Goal: Task Accomplishment & Management: Manage account settings

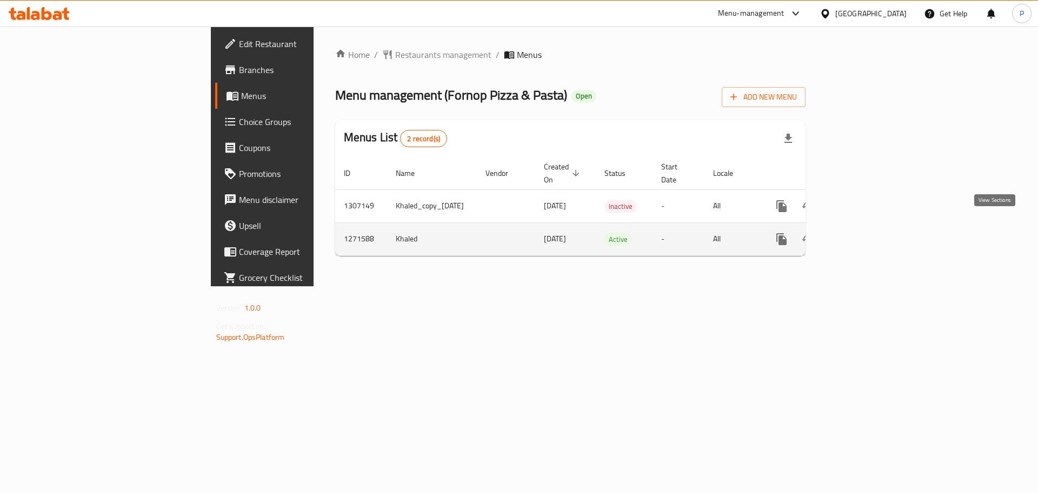
click at [865, 234] on icon "enhanced table" at bounding box center [860, 239] width 10 height 10
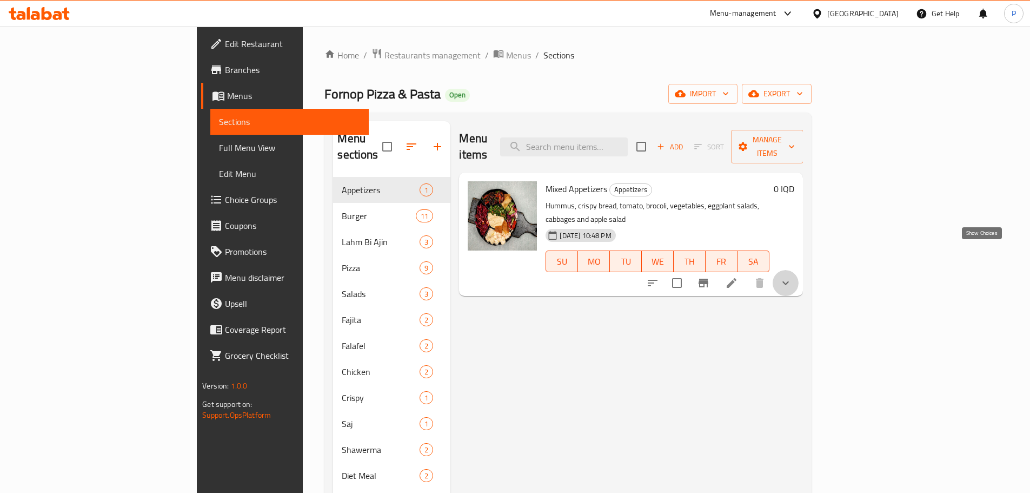
click at [792, 276] on icon "show more" at bounding box center [785, 282] width 13 height 13
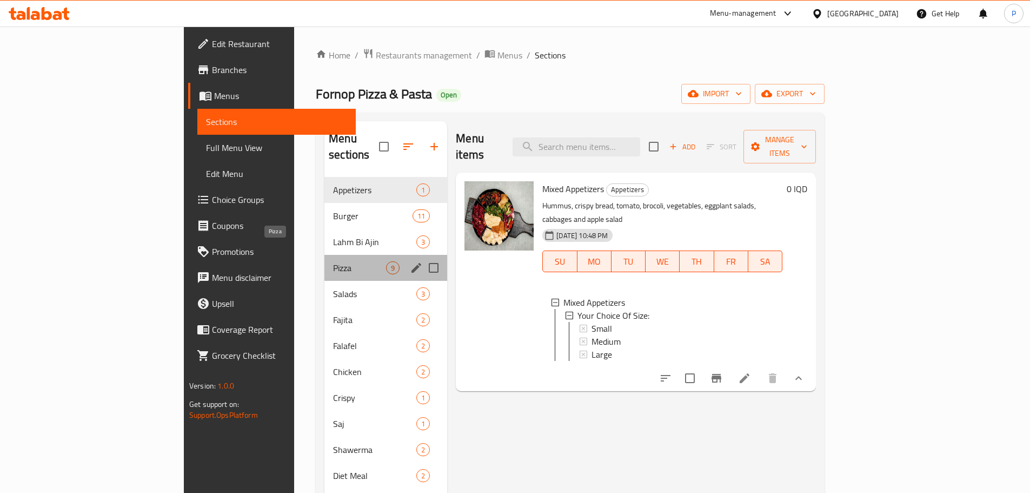
click at [333, 261] on span "Pizza" at bounding box center [359, 267] width 53 height 13
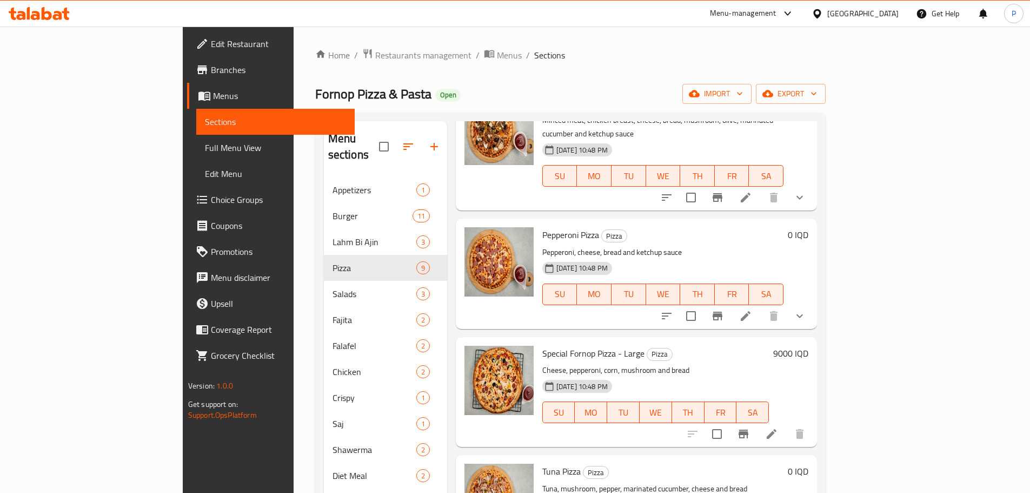
scroll to position [325, 0]
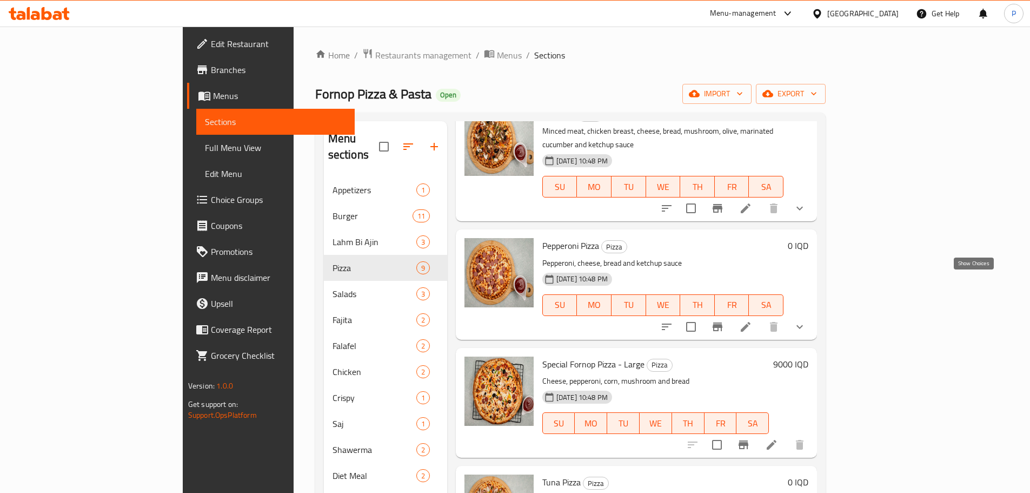
click at [806, 320] on icon "show more" at bounding box center [799, 326] width 13 height 13
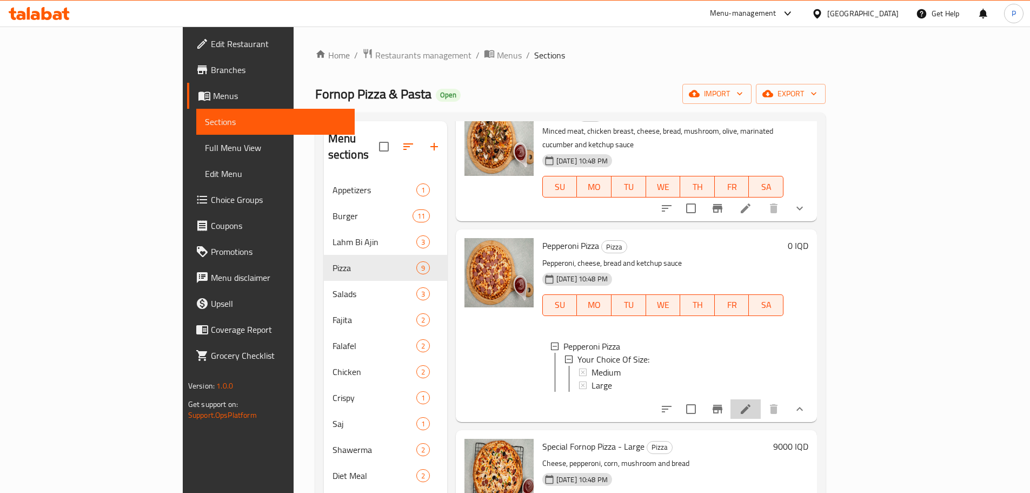
click at [761, 399] on li at bounding box center [746, 408] width 30 height 19
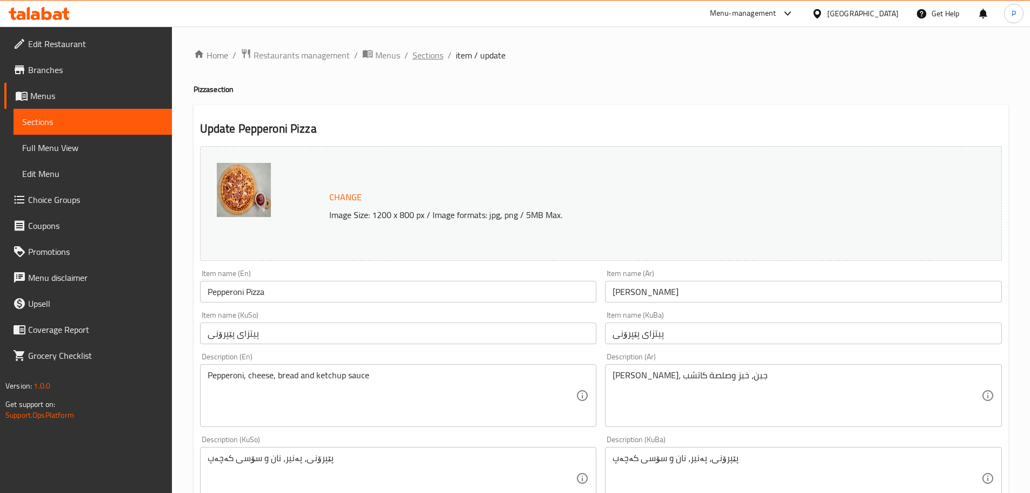
click at [427, 52] on span "Sections" at bounding box center [428, 55] width 31 height 13
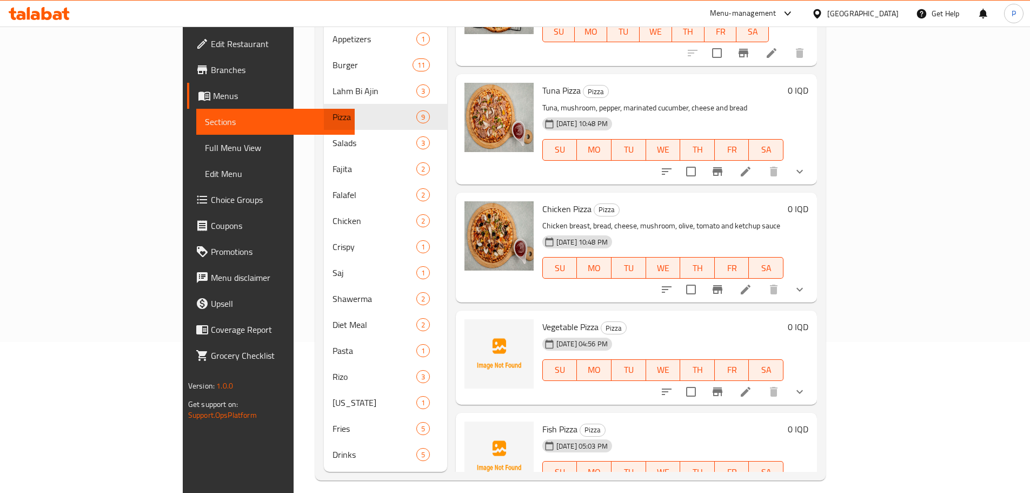
scroll to position [151, 0]
click at [752, 385] on icon at bounding box center [745, 391] width 13 height 13
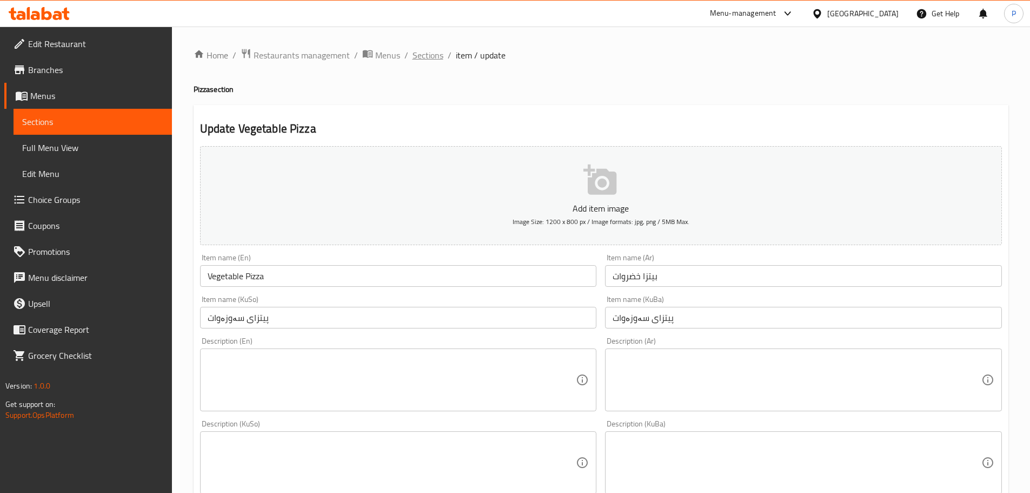
click at [415, 58] on span "Sections" at bounding box center [428, 55] width 31 height 13
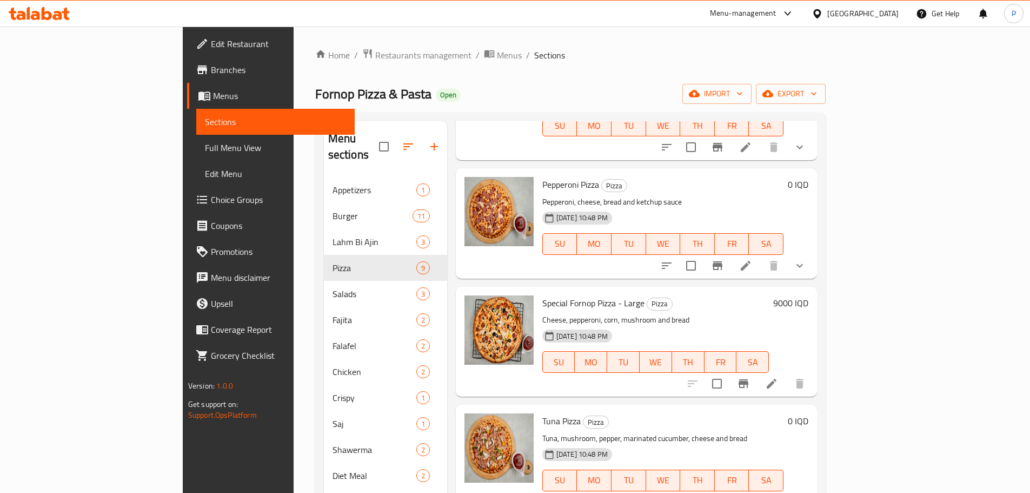
scroll to position [433, 0]
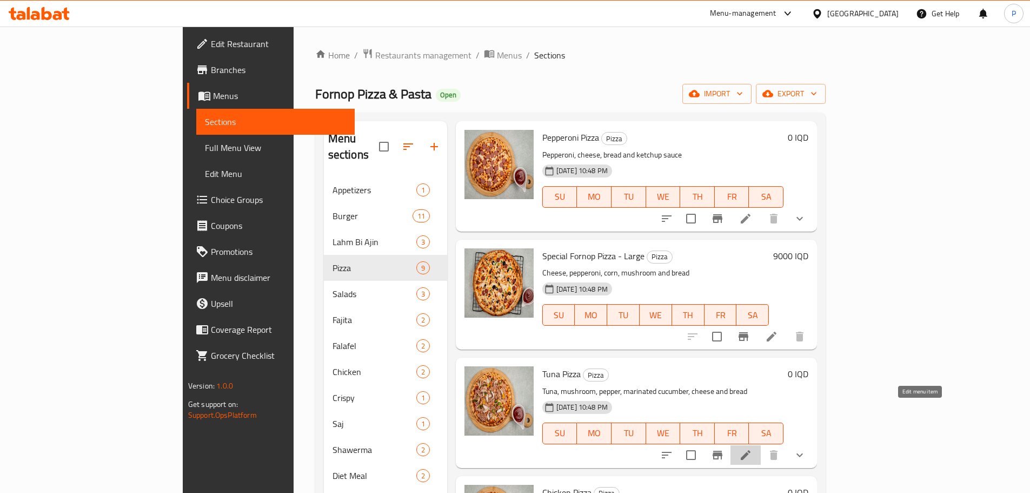
click at [751, 450] on icon at bounding box center [746, 455] width 10 height 10
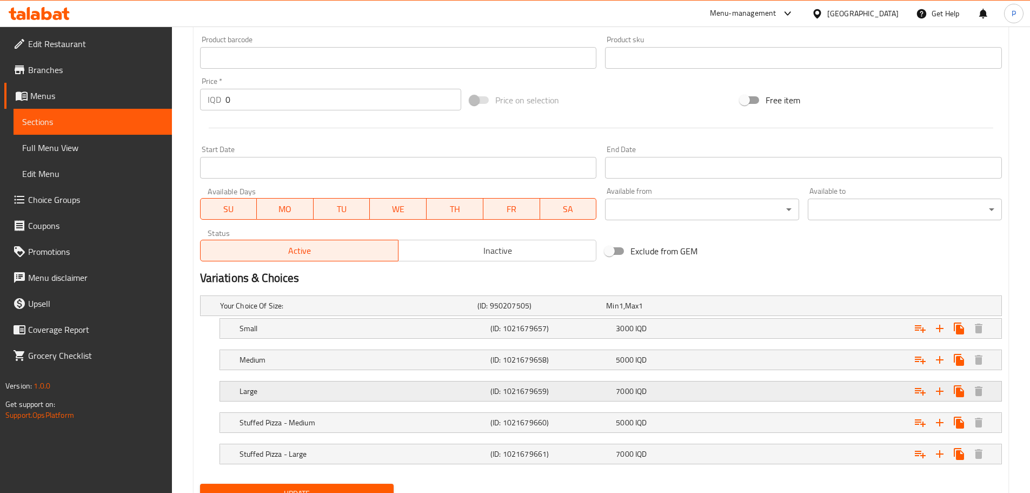
scroll to position [530, 0]
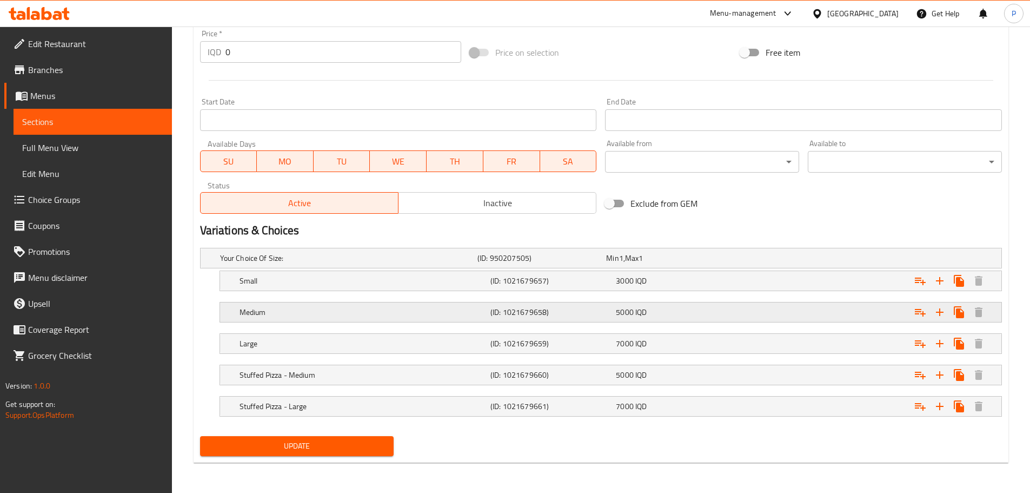
click at [507, 313] on h5 "(ID: 1021679658)" at bounding box center [551, 312] width 121 height 11
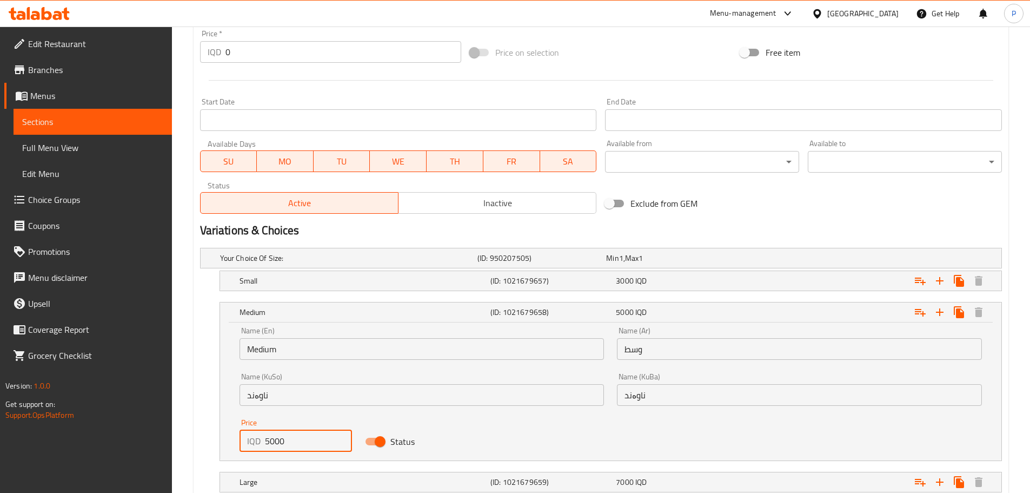
drag, startPoint x: 270, startPoint y: 440, endPoint x: 248, endPoint y: 441, distance: 21.7
click at [249, 441] on div "IQD 5000 Price" at bounding box center [296, 441] width 113 height 22
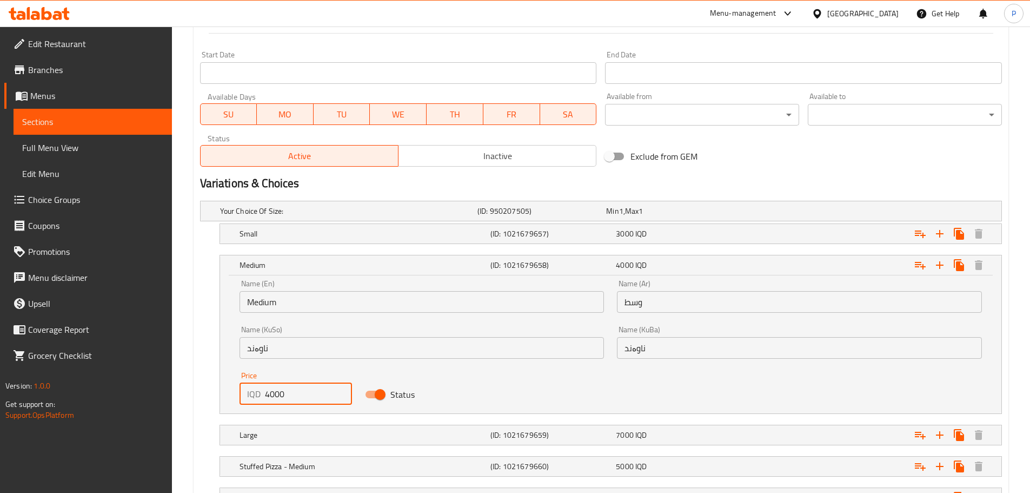
scroll to position [638, 0]
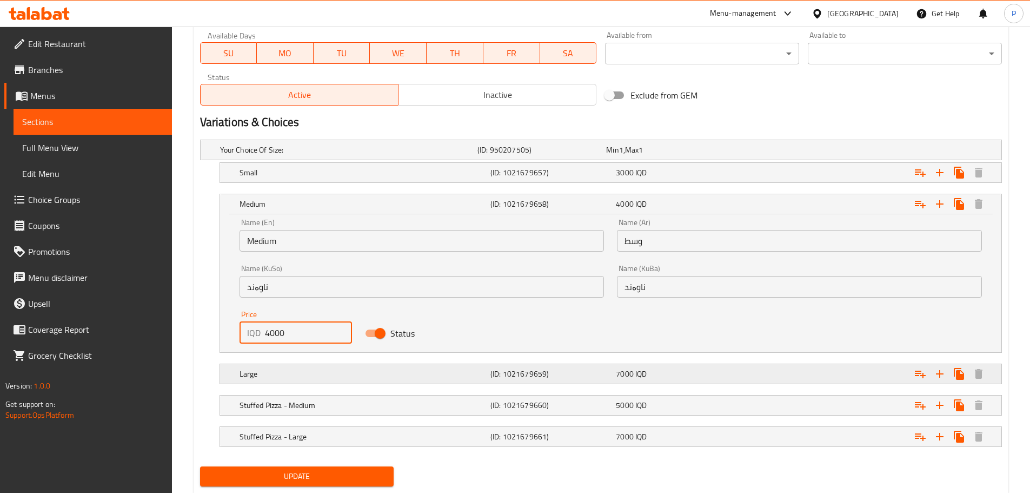
type input "4000"
click at [422, 381] on div "Large (ID: 1021679659) 7000 IQD" at bounding box center [613, 374] width 753 height 24
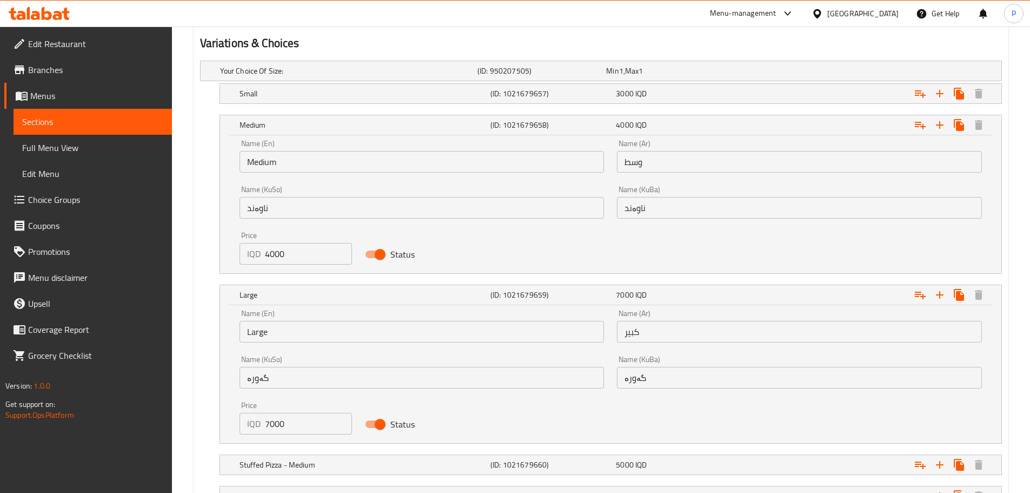
scroll to position [746, 0]
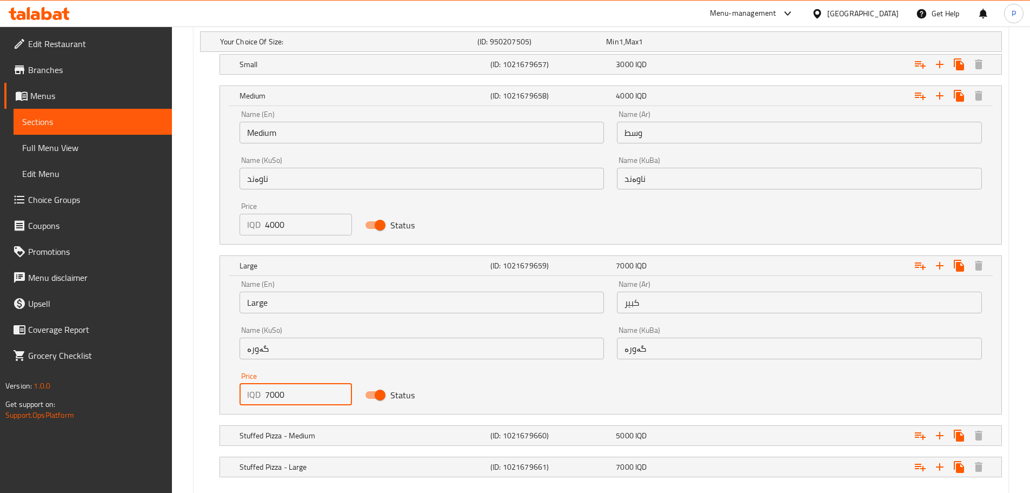
drag, startPoint x: 269, startPoint y: 396, endPoint x: 261, endPoint y: 396, distance: 8.1
click at [261, 396] on div "IQD 7000 Price" at bounding box center [296, 394] width 113 height 22
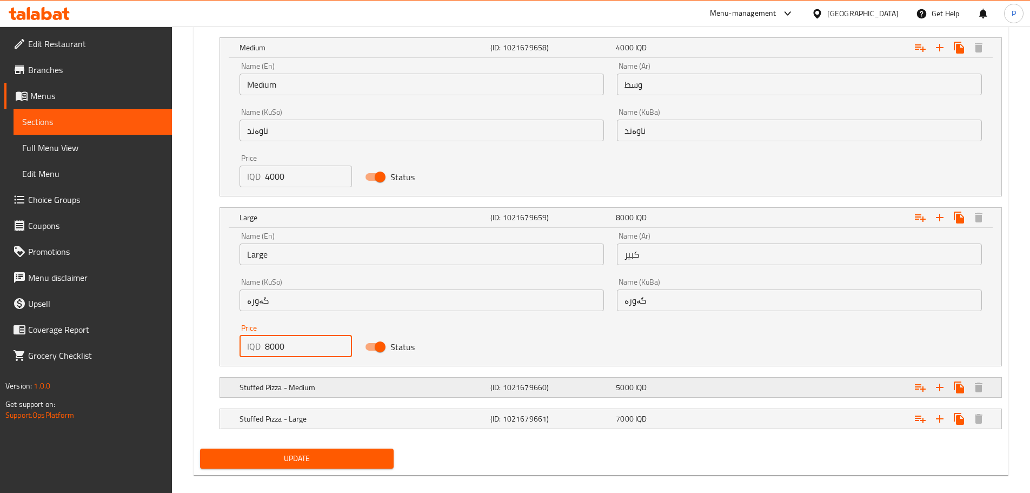
scroll to position [807, 0]
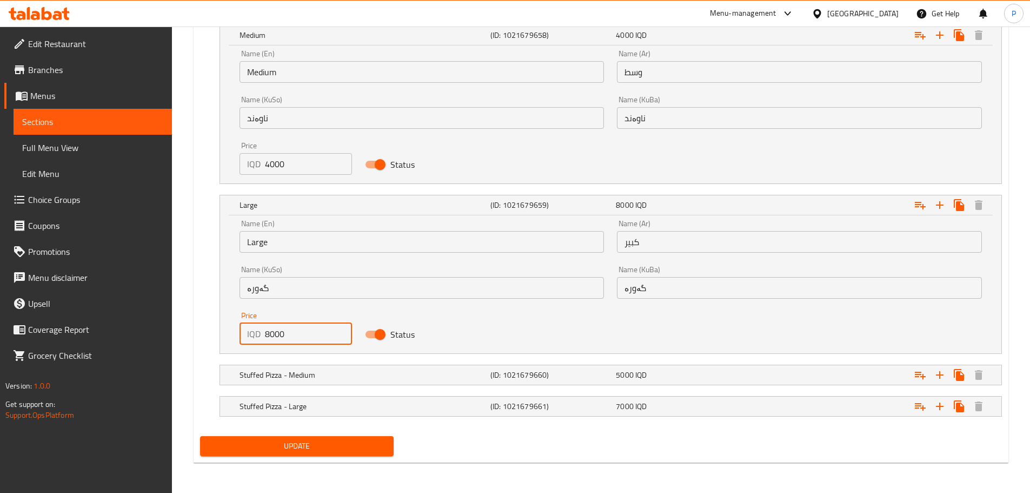
type input "8000"
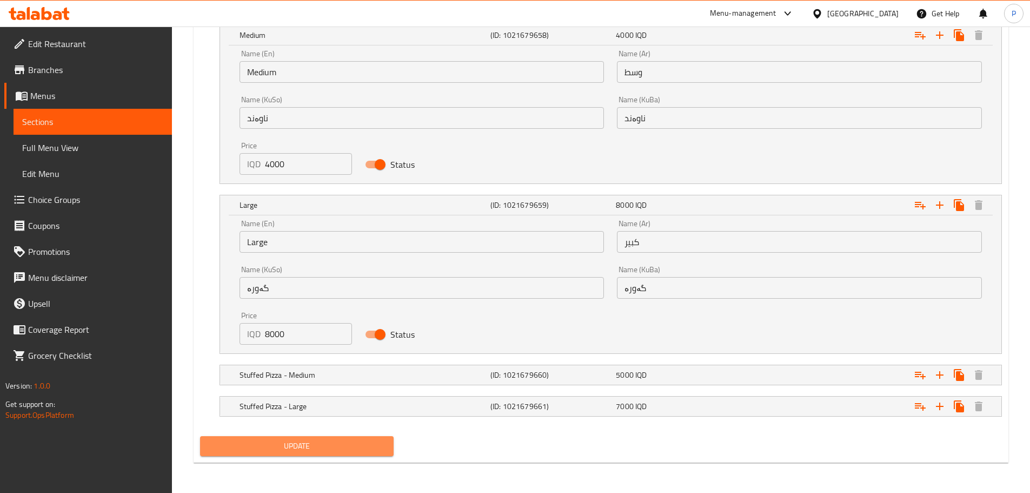
click at [334, 441] on span "Update" at bounding box center [297, 446] width 177 height 14
click at [370, 446] on span "Update" at bounding box center [297, 446] width 177 height 14
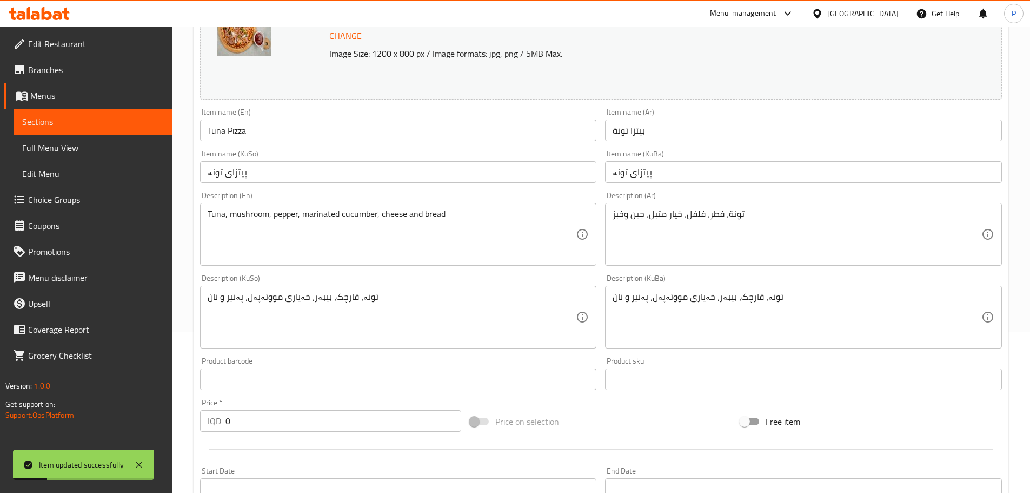
scroll to position [0, 0]
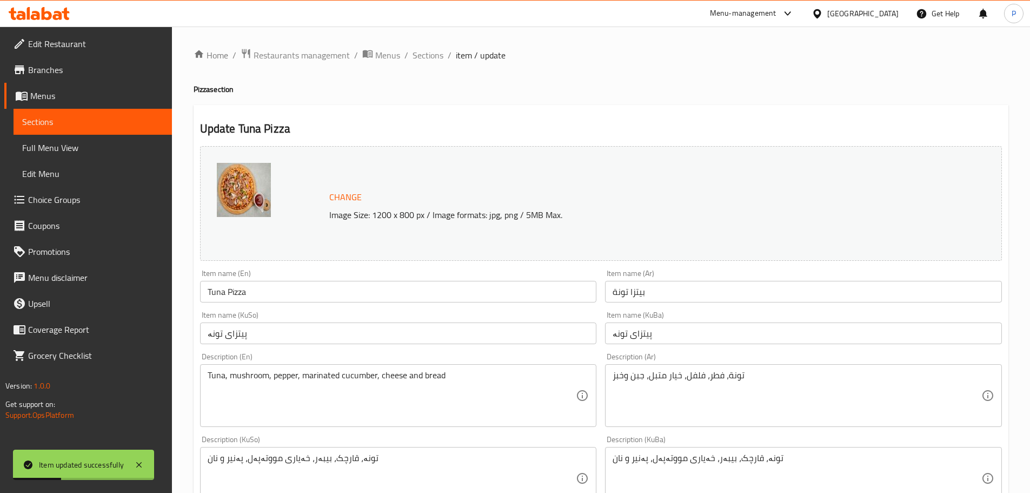
drag, startPoint x: 414, startPoint y: 57, endPoint x: 430, endPoint y: 81, distance: 28.8
click at [414, 57] on span "Sections" at bounding box center [428, 55] width 31 height 13
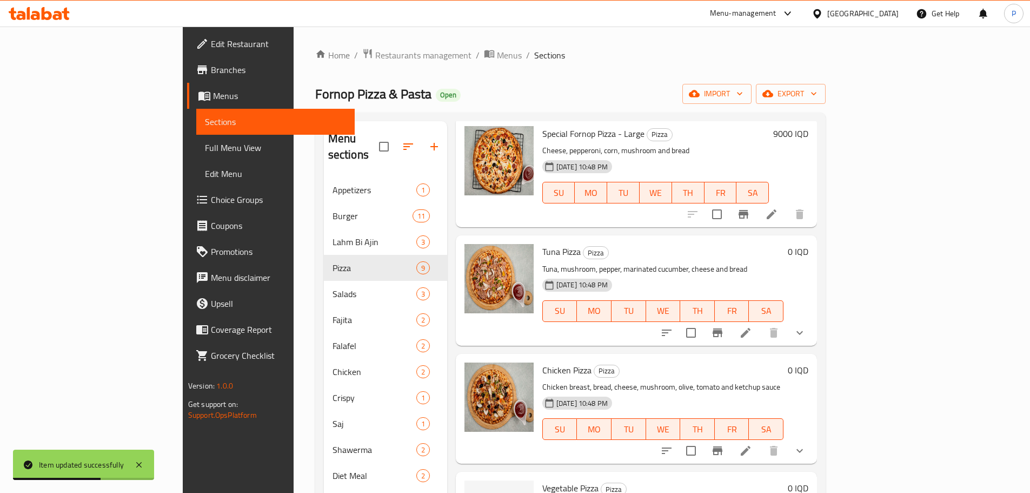
scroll to position [565, 0]
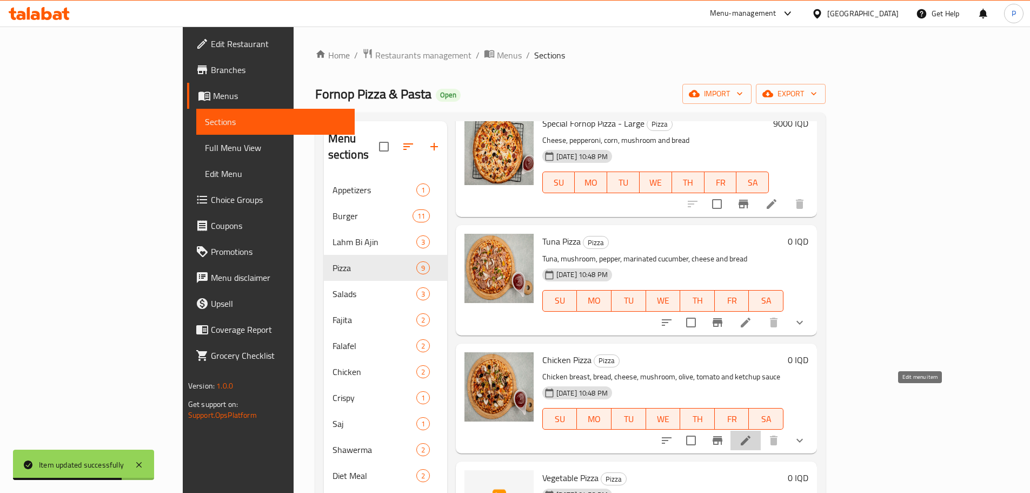
click at [752, 434] on icon at bounding box center [745, 440] width 13 height 13
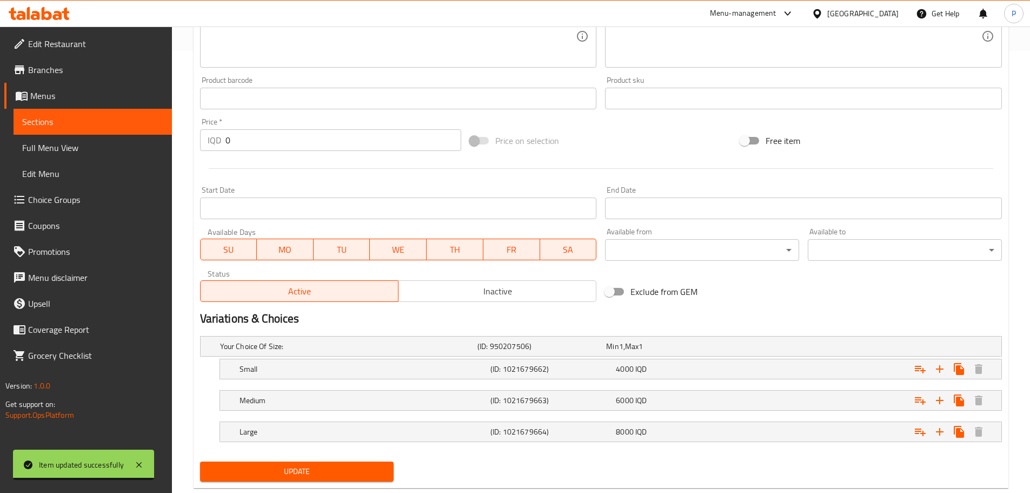
scroll to position [467, 0]
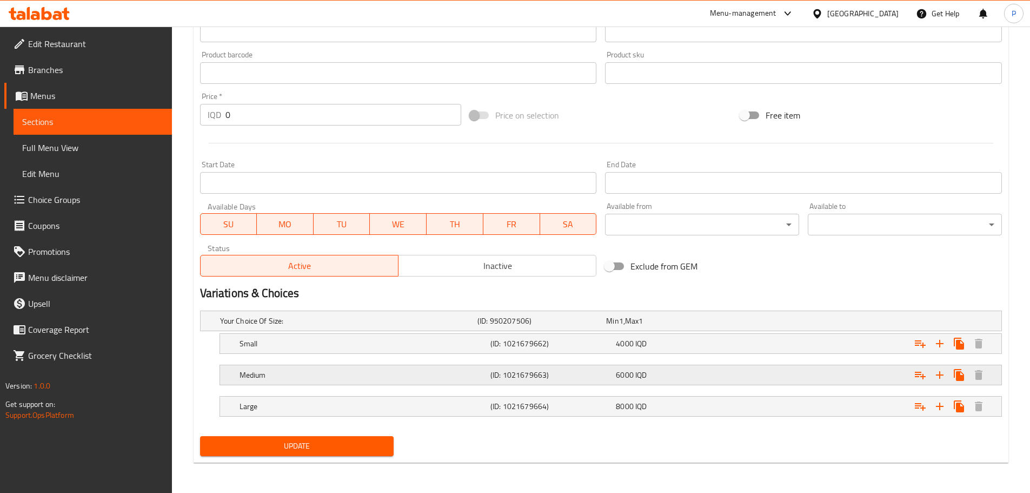
click at [608, 379] on h5 "(ID: 1021679663)" at bounding box center [551, 374] width 121 height 11
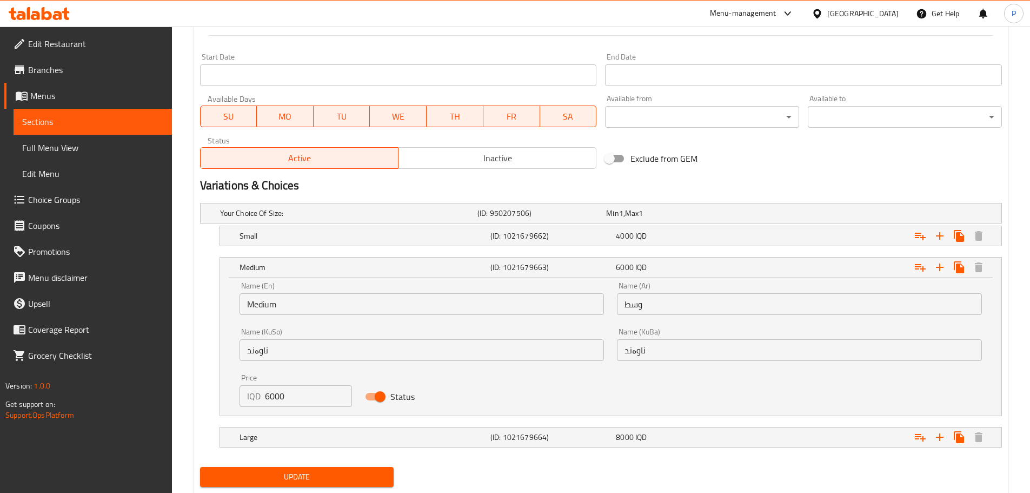
scroll to position [606, 0]
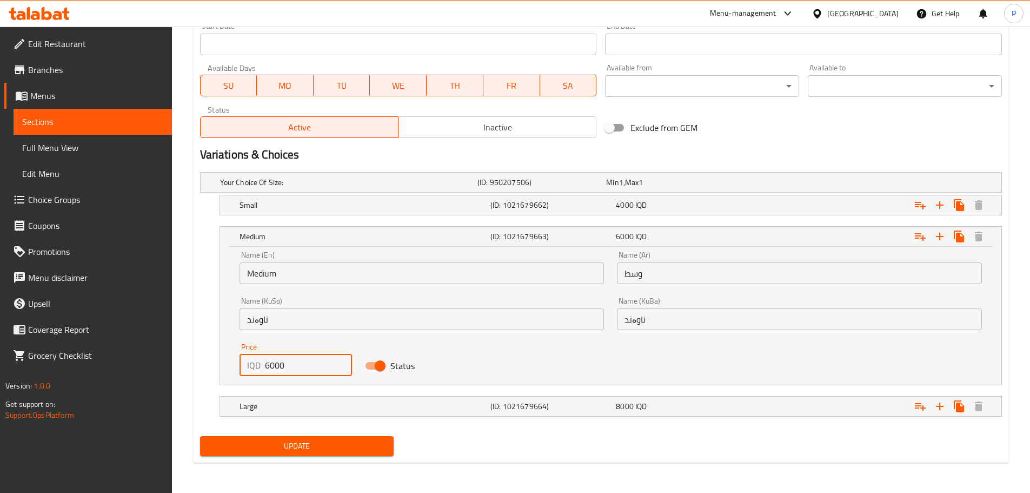
drag, startPoint x: 268, startPoint y: 359, endPoint x: 259, endPoint y: 364, distance: 10.4
click at [259, 364] on div "IQD 6000 Price" at bounding box center [296, 365] width 113 height 22
type input "4000"
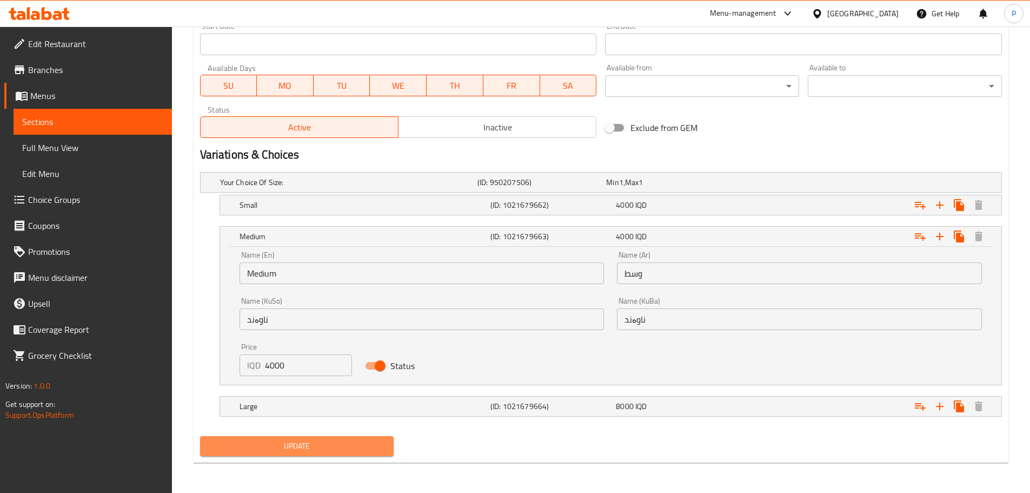
click at [342, 441] on span "Update" at bounding box center [297, 446] width 177 height 14
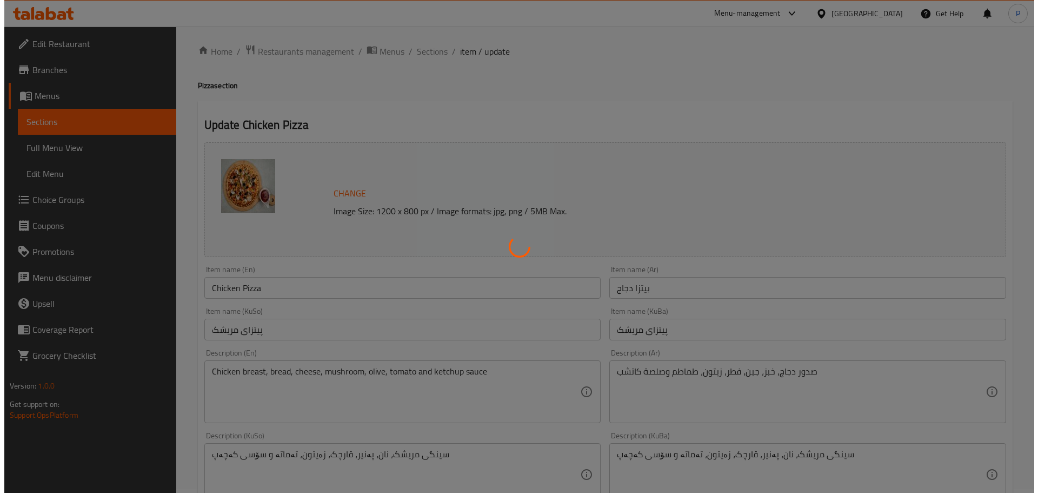
scroll to position [0, 0]
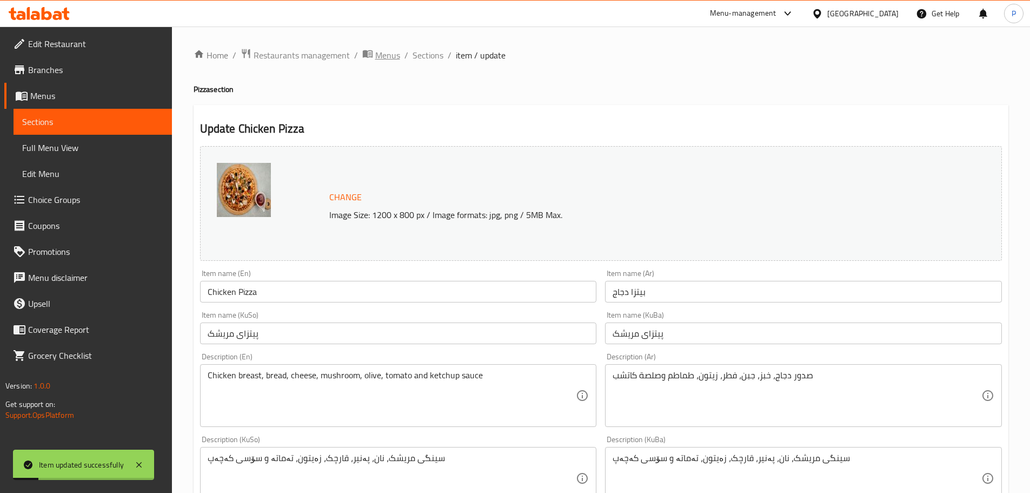
click at [391, 52] on span "Menus" at bounding box center [387, 55] width 25 height 13
